Goal: Task Accomplishment & Management: Manage account settings

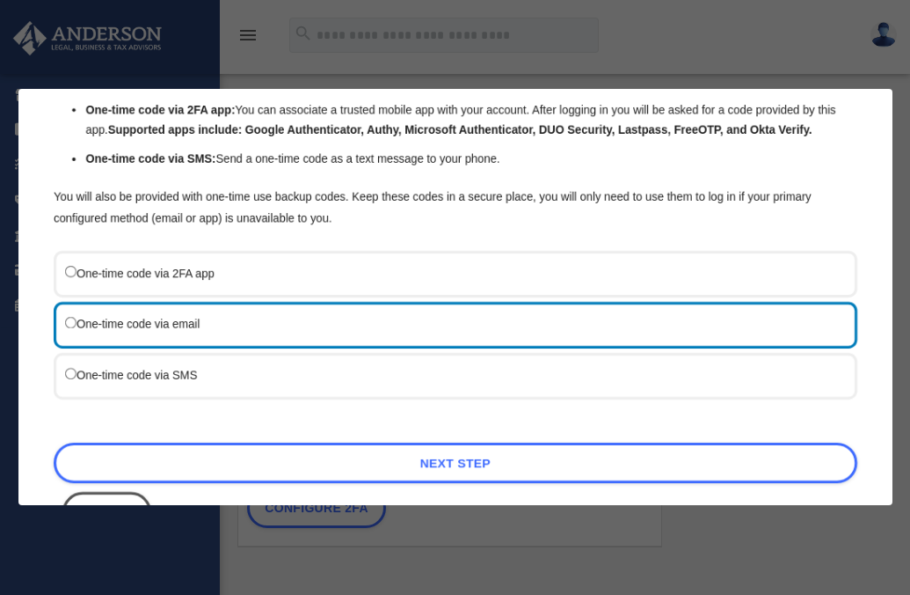
scroll to position [143, 0]
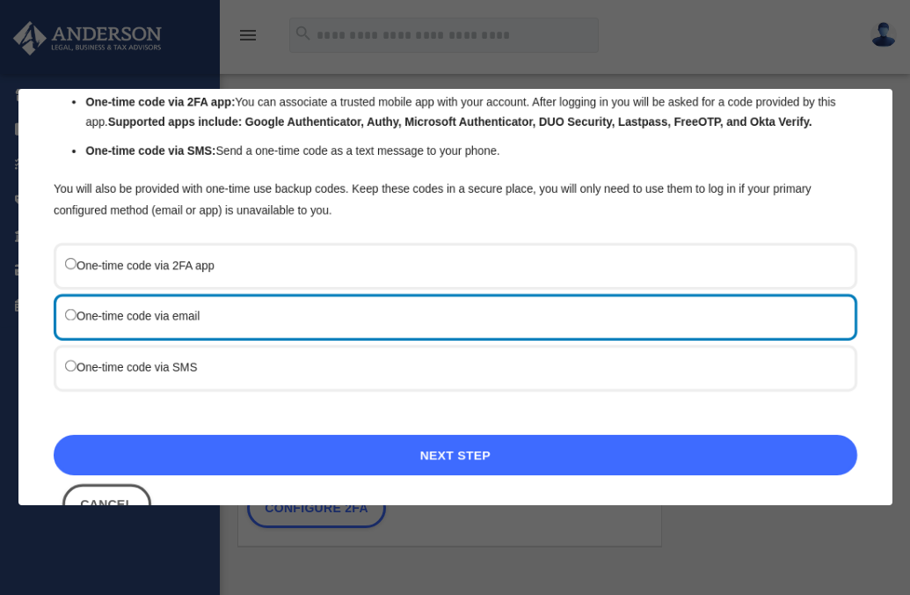
click at [479, 464] on link "Next Step" at bounding box center [456, 455] width 804 height 40
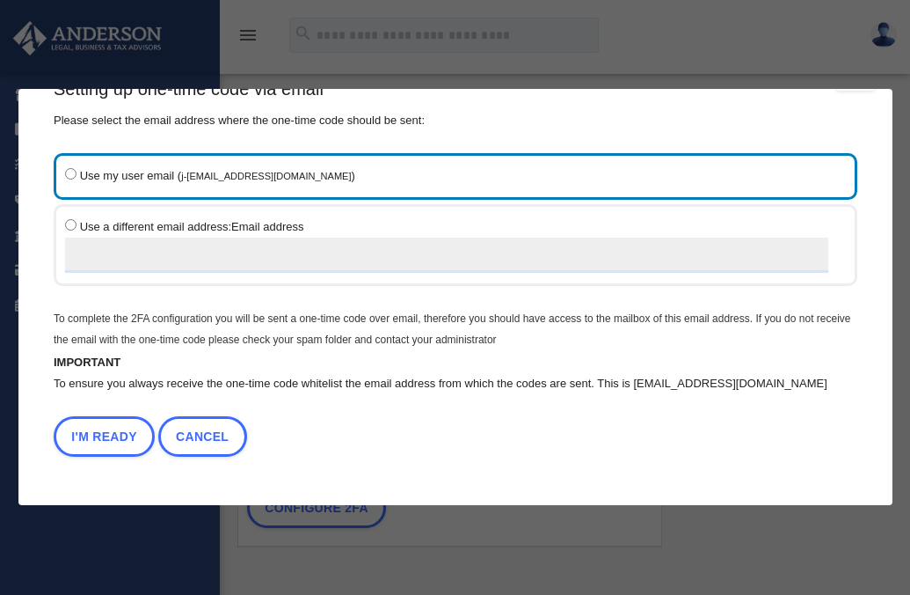
scroll to position [48, 0]
click at [106, 429] on button "I'm Ready" at bounding box center [104, 436] width 101 height 40
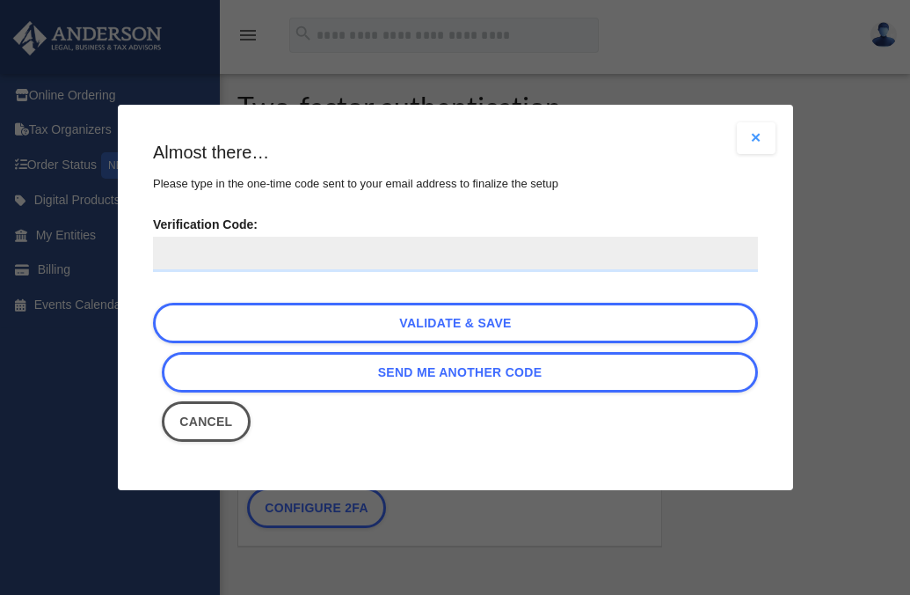
scroll to position [0, 0]
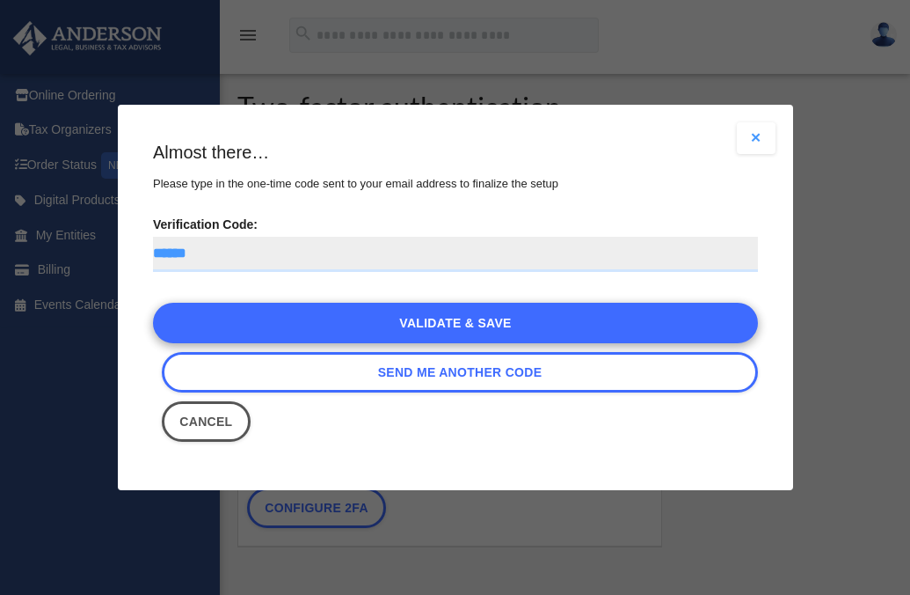
type input "******"
click at [386, 316] on link "Validate & Save" at bounding box center [455, 323] width 605 height 40
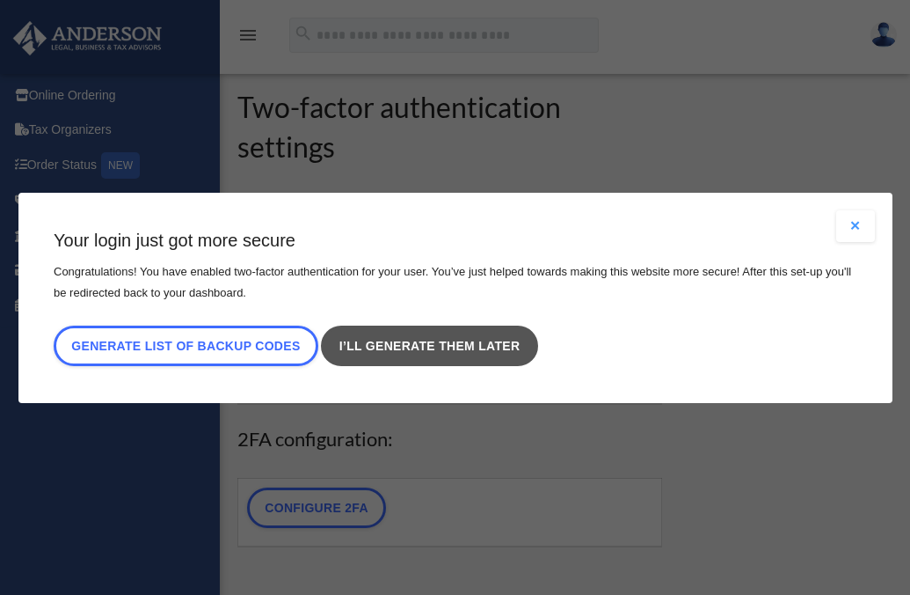
click at [392, 348] on link "I’ll generate them later" at bounding box center [429, 345] width 216 height 40
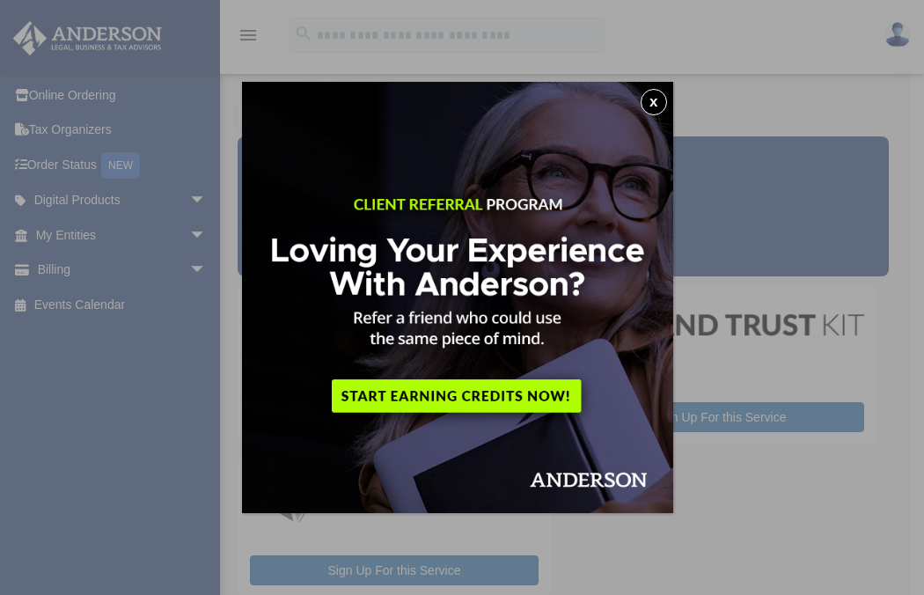
click at [661, 101] on button "x" at bounding box center [653, 102] width 26 height 26
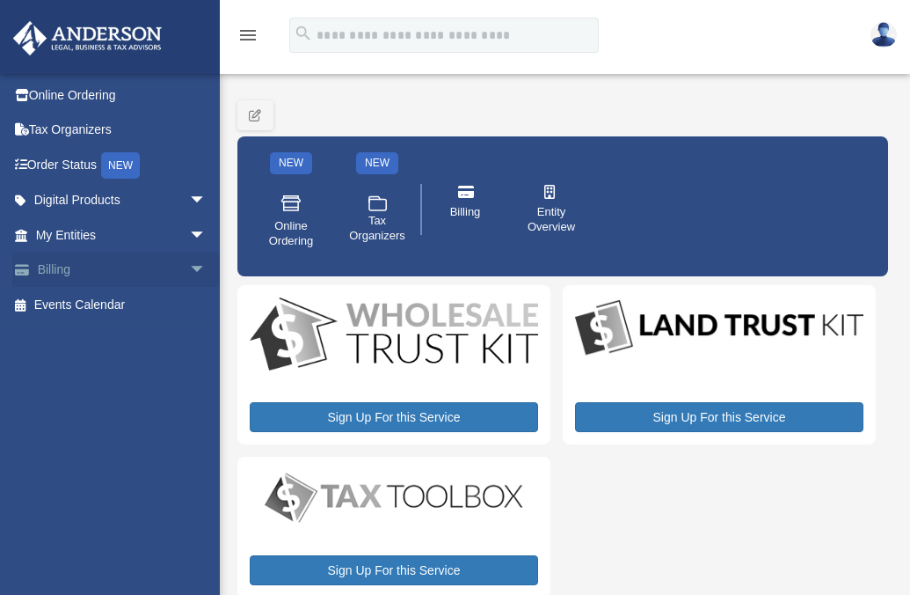
click at [49, 274] on link "Billing arrow_drop_down" at bounding box center [122, 269] width 221 height 35
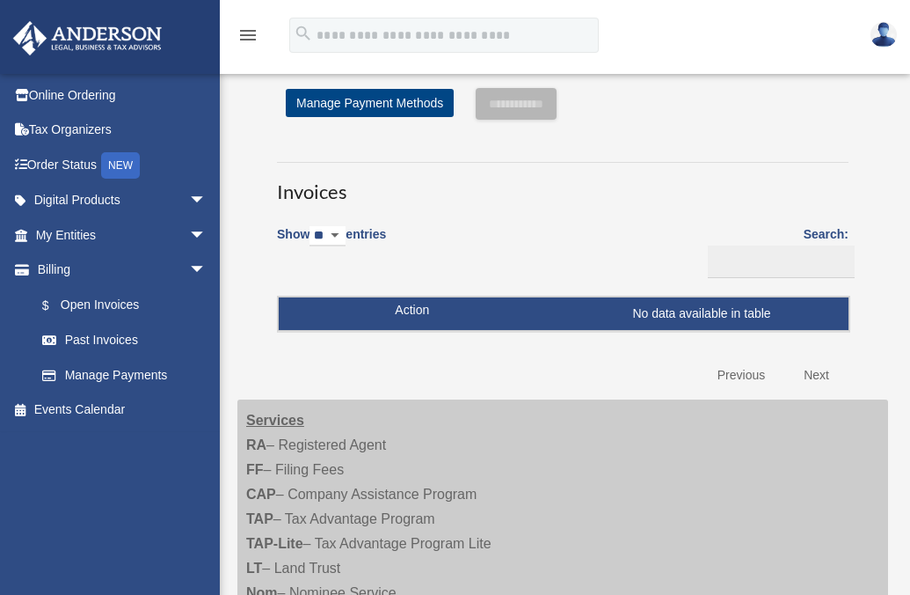
click at [420, 312] on td "No data available in table" at bounding box center [564, 313] width 570 height 33
click at [816, 375] on link "Next" at bounding box center [817, 375] width 52 height 36
click at [77, 300] on link "$ Open Invoices" at bounding box center [129, 305] width 208 height 36
click at [102, 373] on link "Manage Payments" at bounding box center [129, 374] width 208 height 35
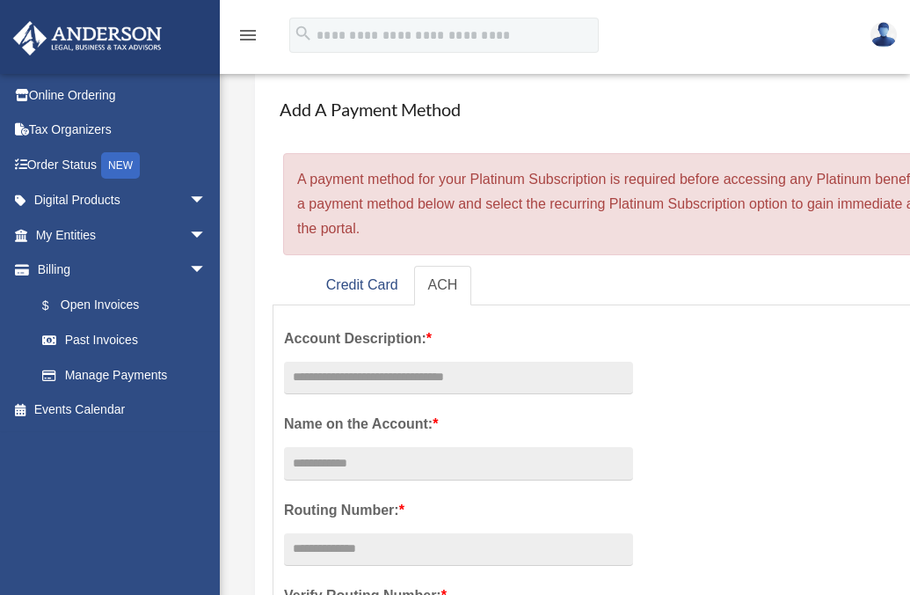
scroll to position [61, 0]
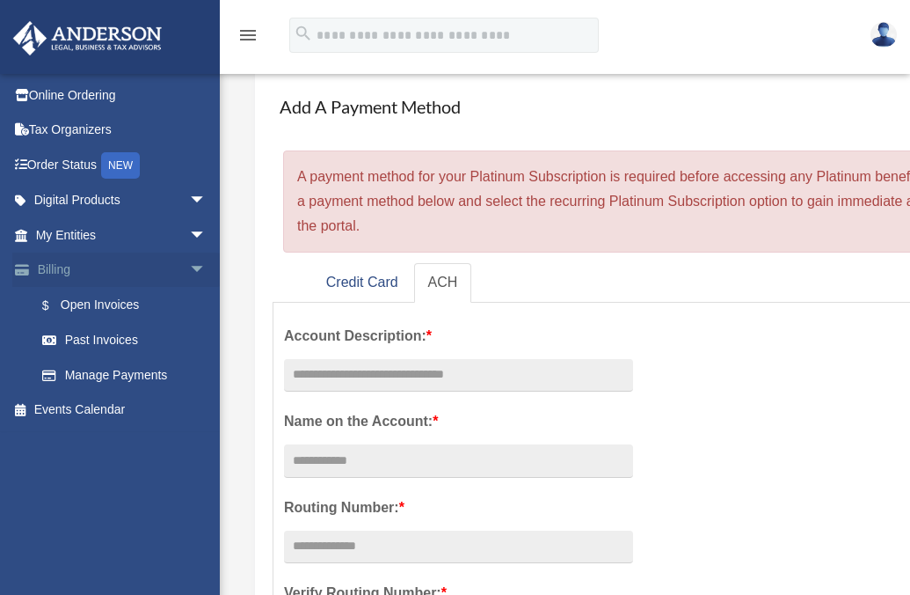
click at [50, 268] on link "Billing arrow_drop_down" at bounding box center [122, 269] width 221 height 35
click at [80, 306] on link "$ Open Invoices" at bounding box center [129, 305] width 208 height 36
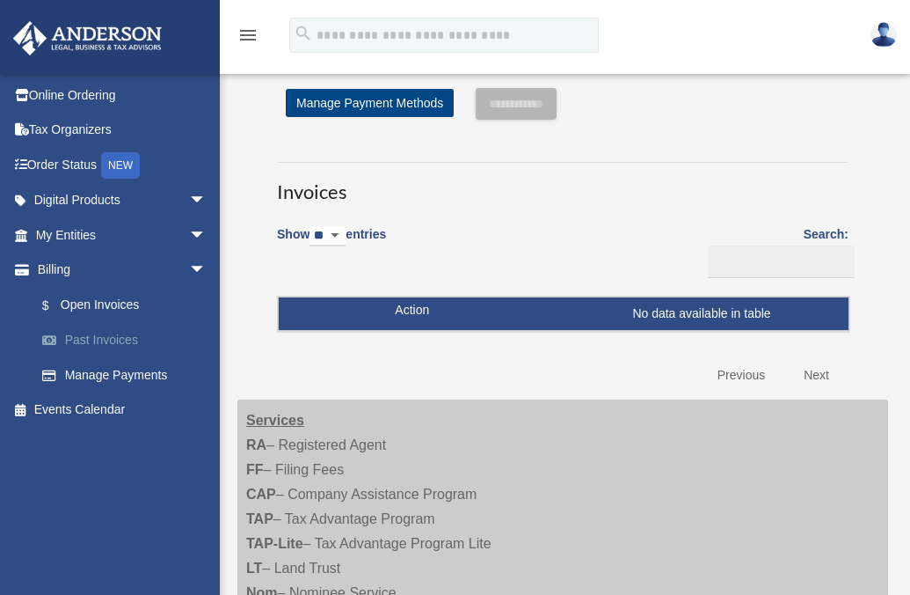
click at [81, 347] on link "Past Invoices" at bounding box center [129, 340] width 208 height 35
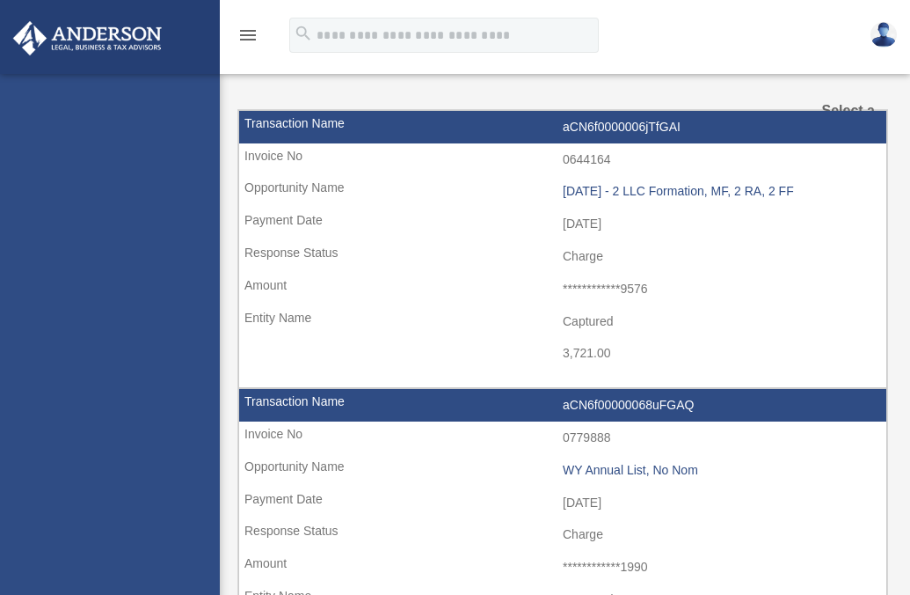
select select
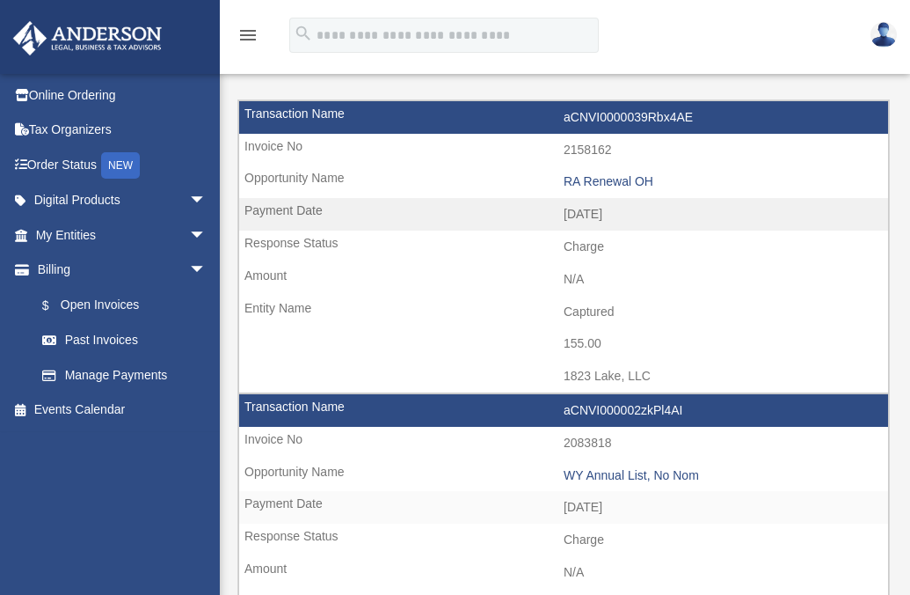
scroll to position [144, 0]
